Goal: Transaction & Acquisition: Purchase product/service

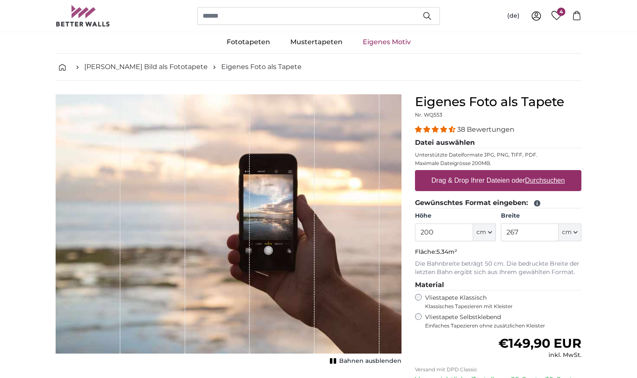
scroll to position [20, 0]
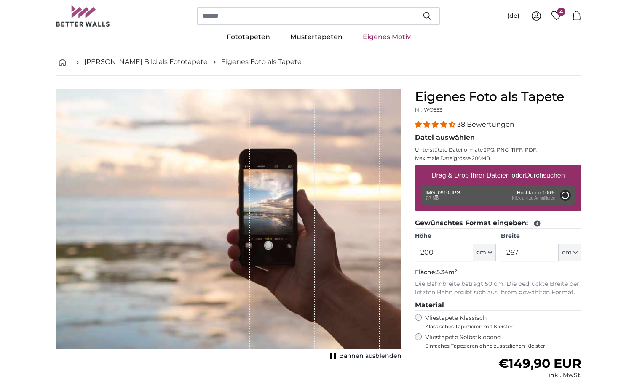
type input "266"
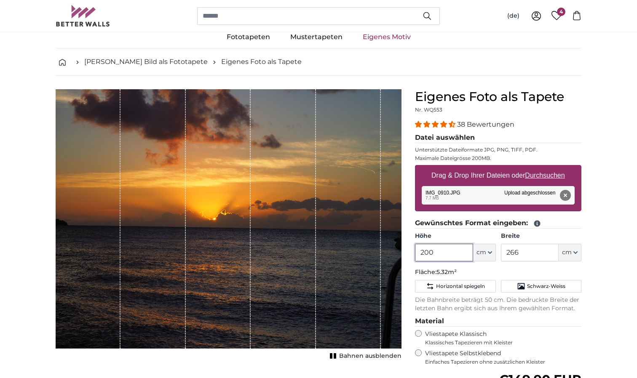
click at [442, 254] on input "200" at bounding box center [444, 253] width 58 height 18
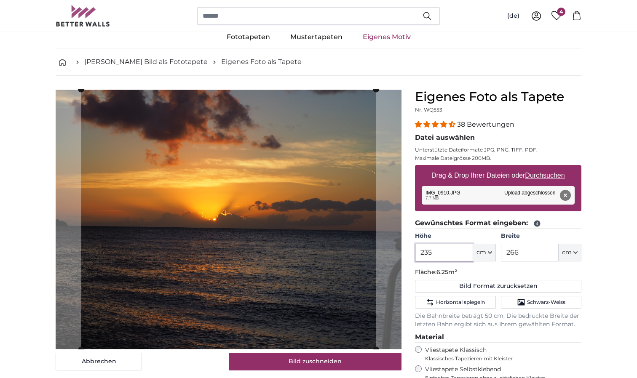
type input "235"
click at [524, 253] on input "266" at bounding box center [530, 253] width 58 height 18
type input "2"
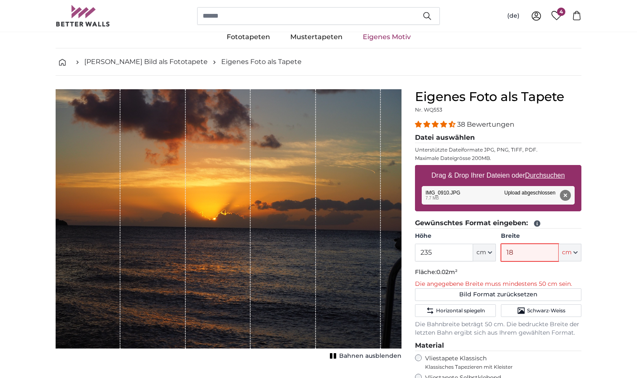
type input "185"
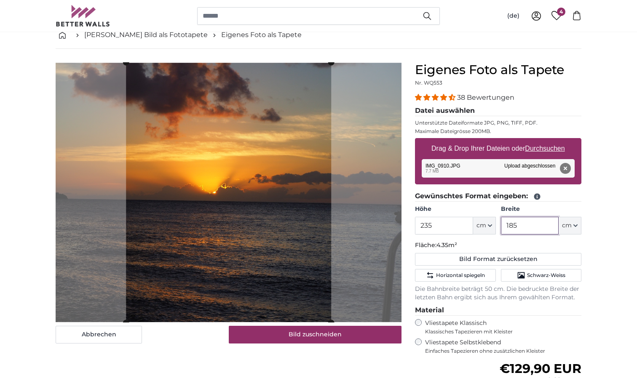
scroll to position [80, 0]
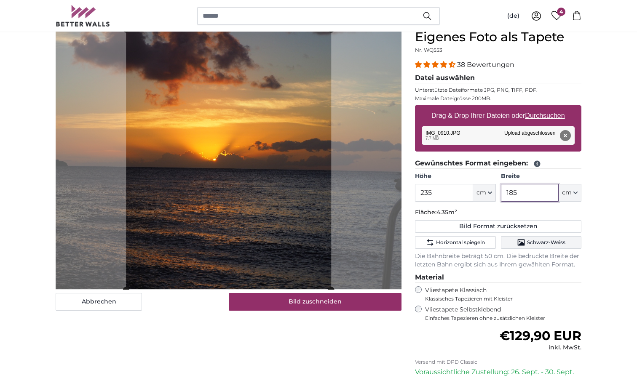
type input "185"
click at [510, 247] on button "Schwarz-Weiss" at bounding box center [541, 242] width 80 height 13
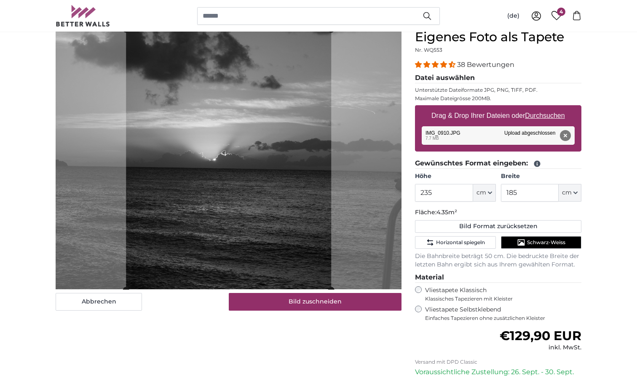
click at [510, 247] on button "Schwarz-Weiss" at bounding box center [541, 242] width 80 height 13
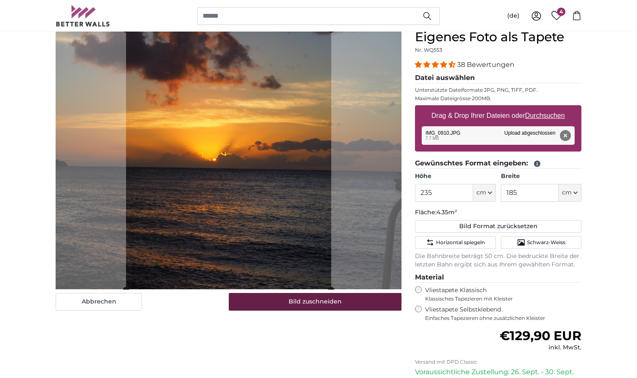
click at [319, 303] on button "Bild zuschneiden" at bounding box center [315, 302] width 173 height 18
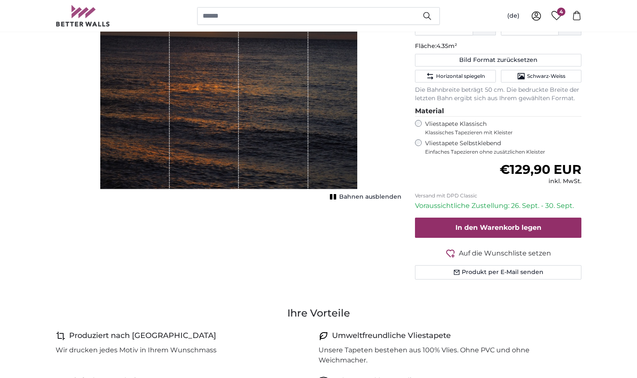
scroll to position [243, 0]
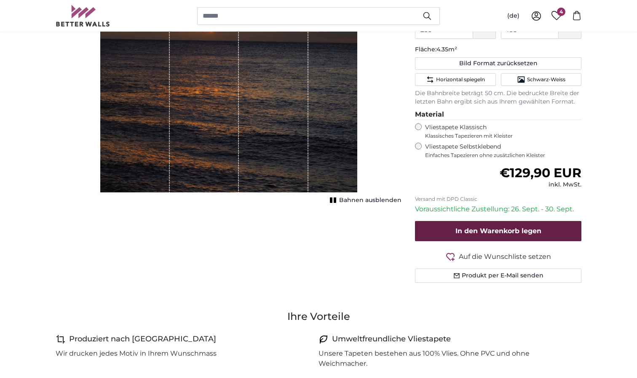
click at [500, 233] on button "In den Warenkorb legen" at bounding box center [498, 231] width 166 height 20
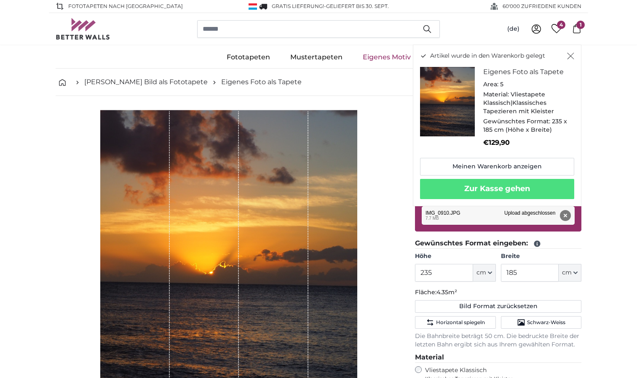
scroll to position [0, 0]
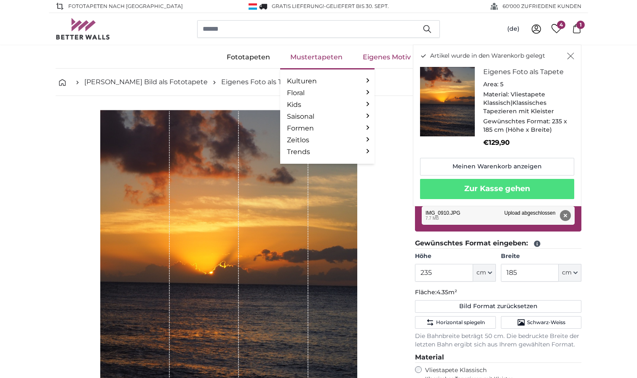
click at [316, 56] on link "Mustertapeten" at bounding box center [316, 57] width 72 height 22
